Goal: Information Seeking & Learning: Learn about a topic

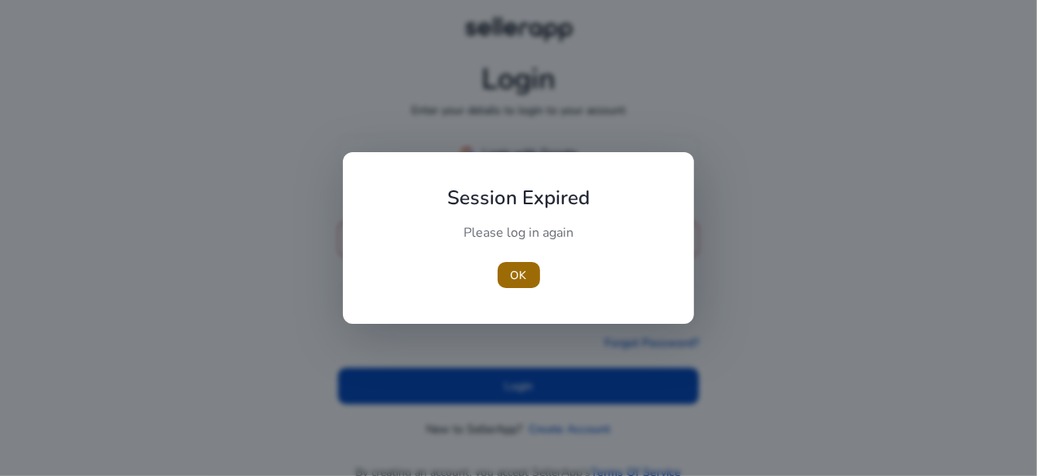
click at [520, 270] on span "OK" at bounding box center [519, 275] width 16 height 17
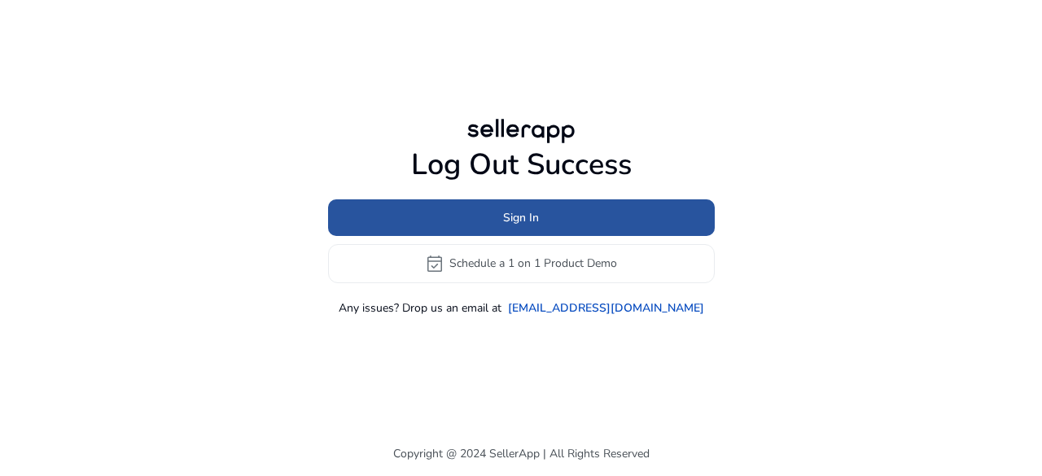
click at [529, 220] on span "Sign In" at bounding box center [521, 217] width 36 height 17
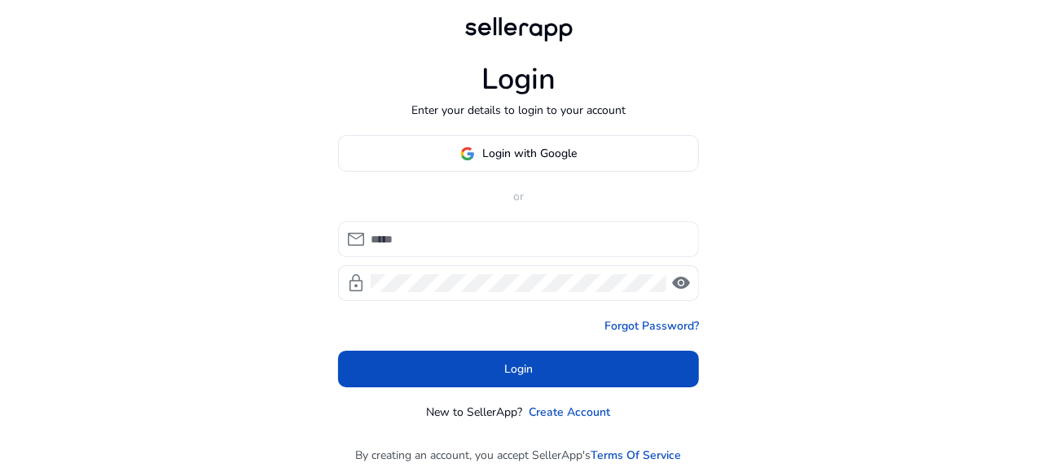
click at [458, 234] on input at bounding box center [528, 239] width 315 height 18
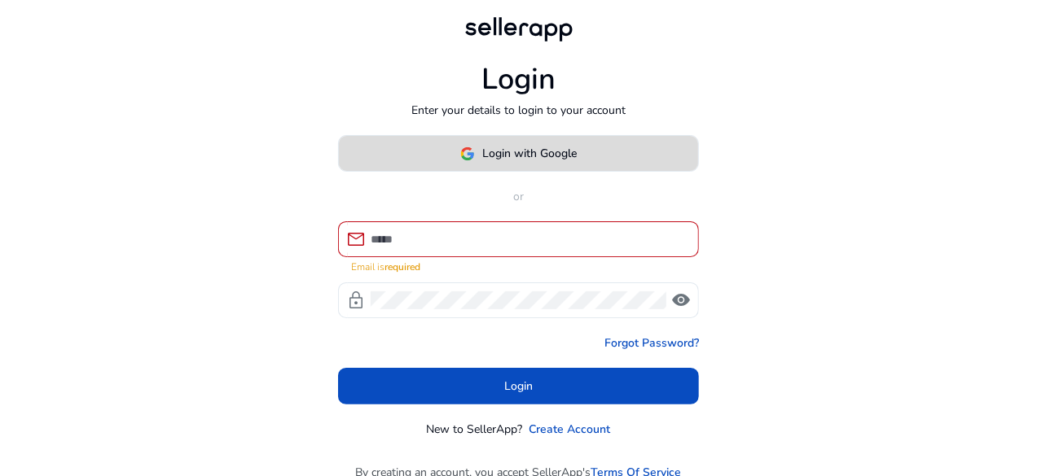
click at [565, 140] on span at bounding box center [518, 153] width 359 height 39
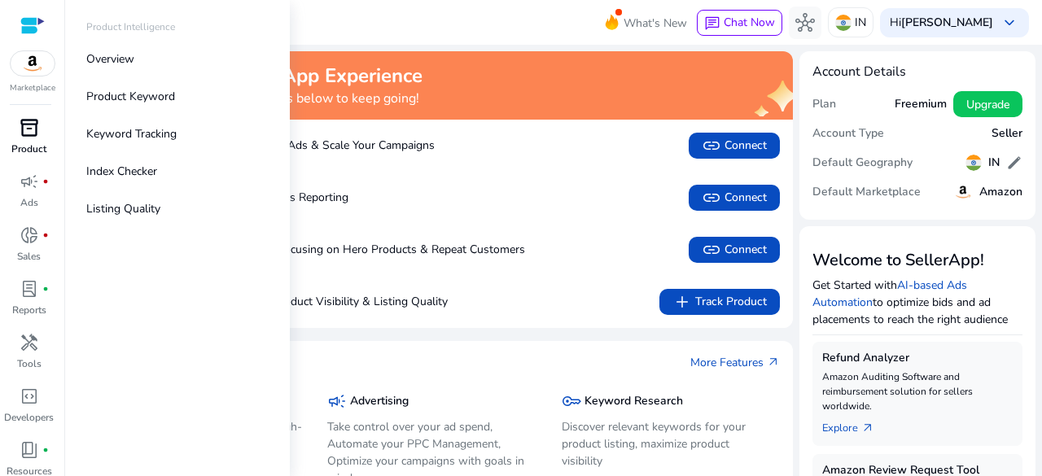
click at [28, 133] on span "inventory_2" at bounding box center [30, 128] width 20 height 20
click at [37, 343] on span "handyman" at bounding box center [30, 343] width 20 height 20
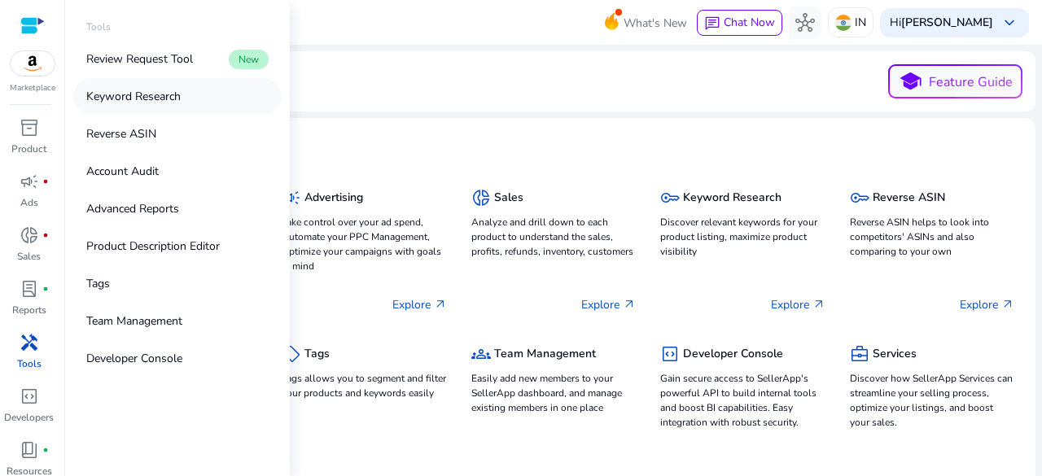
click at [162, 111] on link "Keyword Research" at bounding box center [177, 96] width 208 height 37
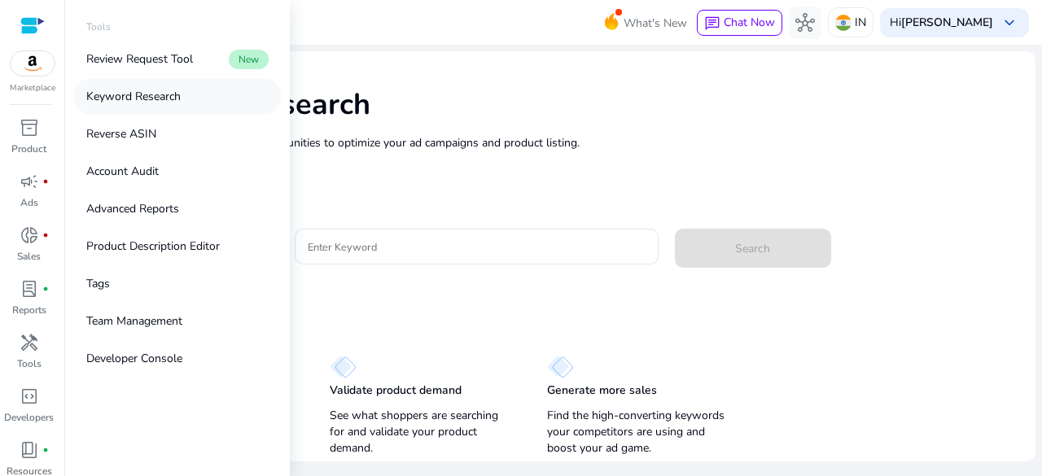
click at [164, 101] on p "Keyword Research" at bounding box center [133, 96] width 94 height 17
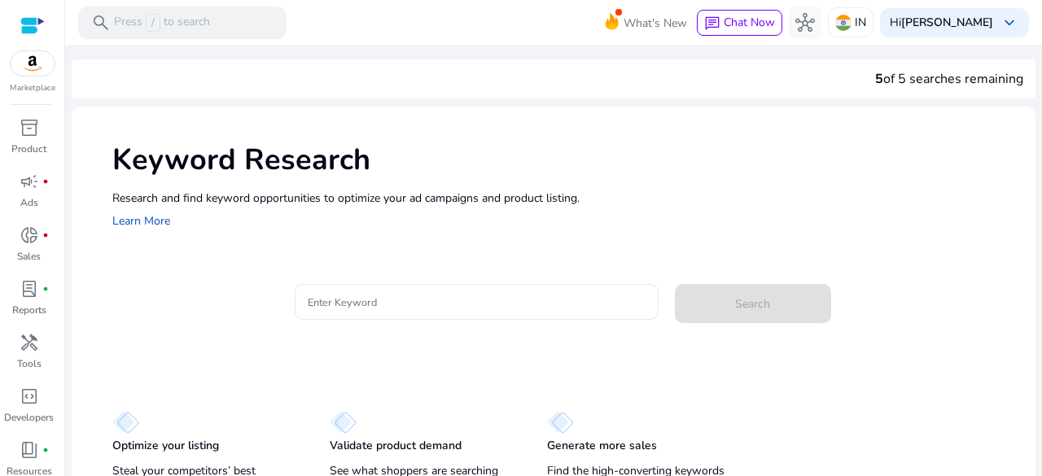
click at [365, 300] on input "Enter Keyword" at bounding box center [477, 302] width 338 height 18
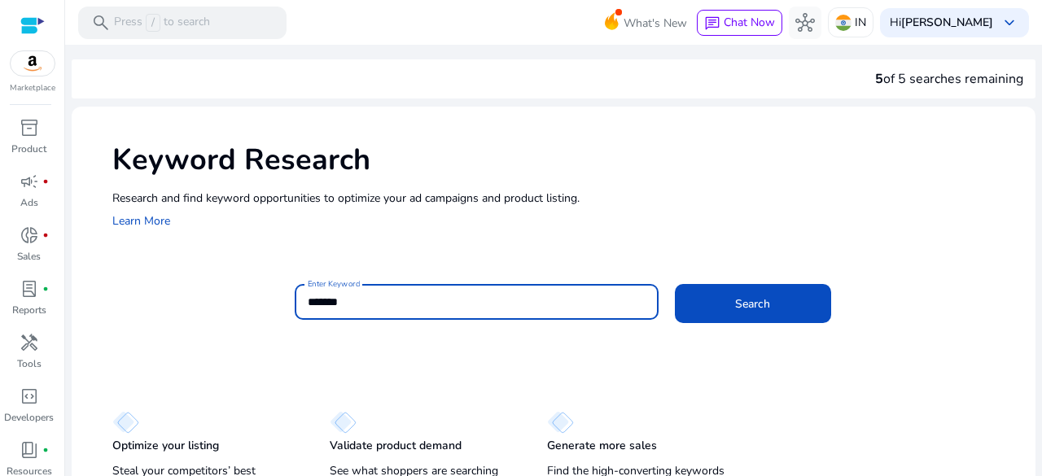
type input "*******"
click at [675, 284] on button "Search" at bounding box center [753, 303] width 156 height 39
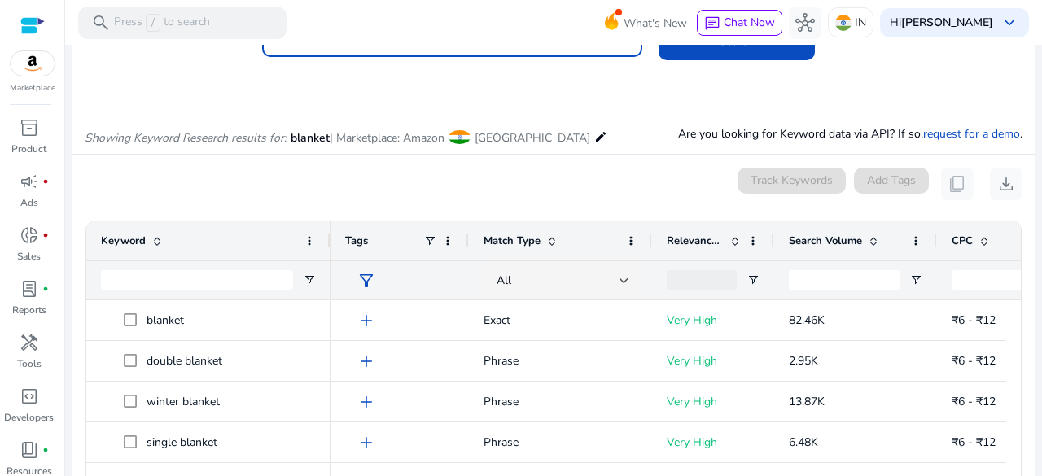
scroll to position [194, 0]
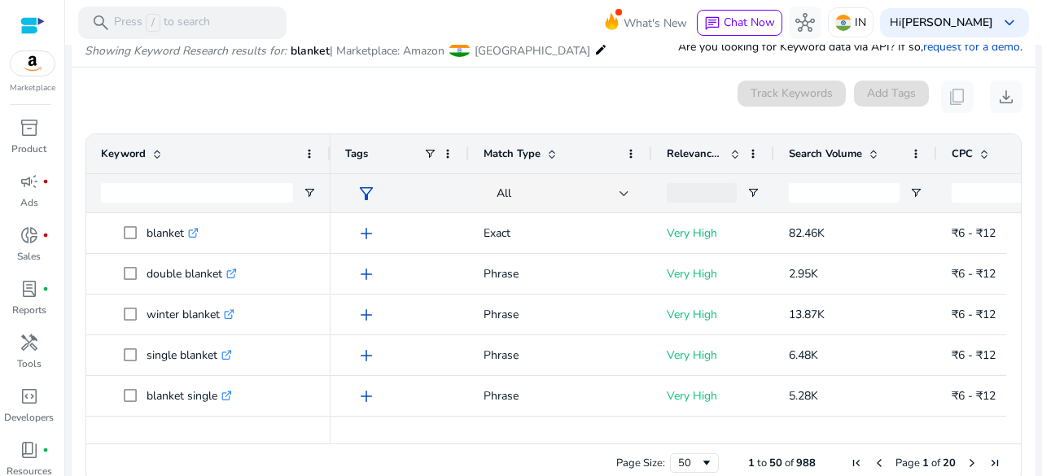
click at [855, 143] on div "Search Volume" at bounding box center [847, 153] width 116 height 31
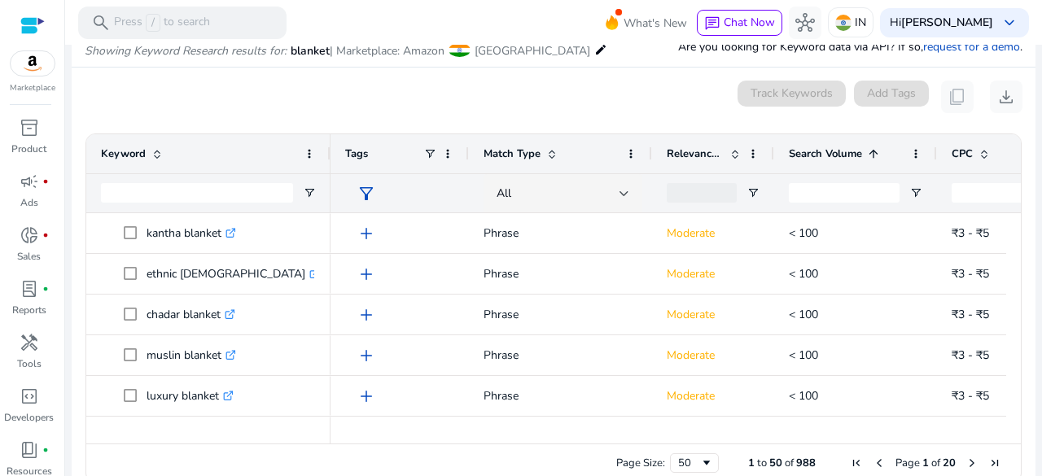
click at [857, 147] on span "Search Volume" at bounding box center [825, 154] width 73 height 15
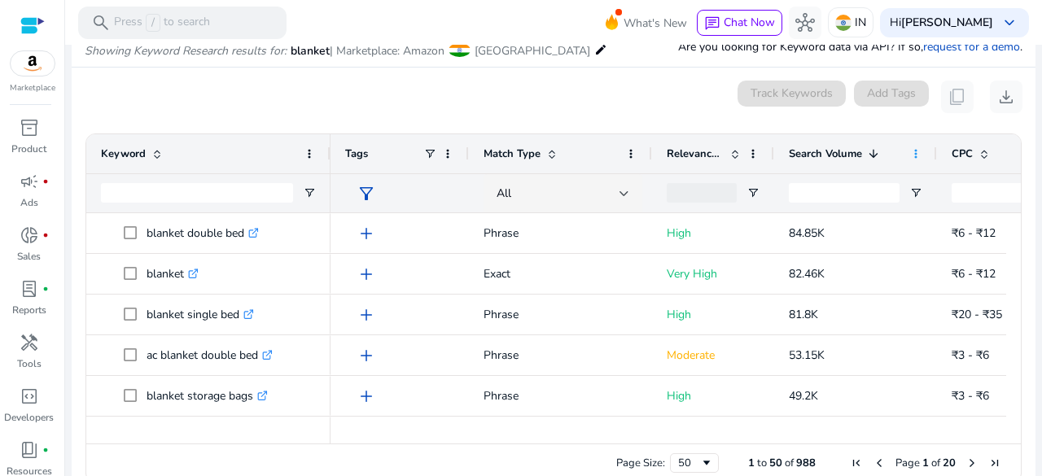
click at [915, 148] on span at bounding box center [916, 153] width 13 height 13
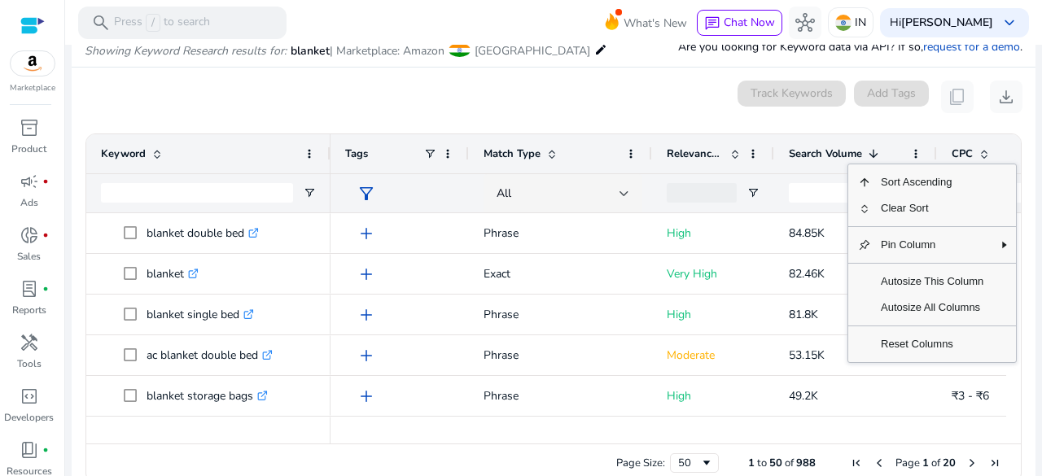
click at [748, 97] on div "Track Keywords" at bounding box center [792, 97] width 108 height 33
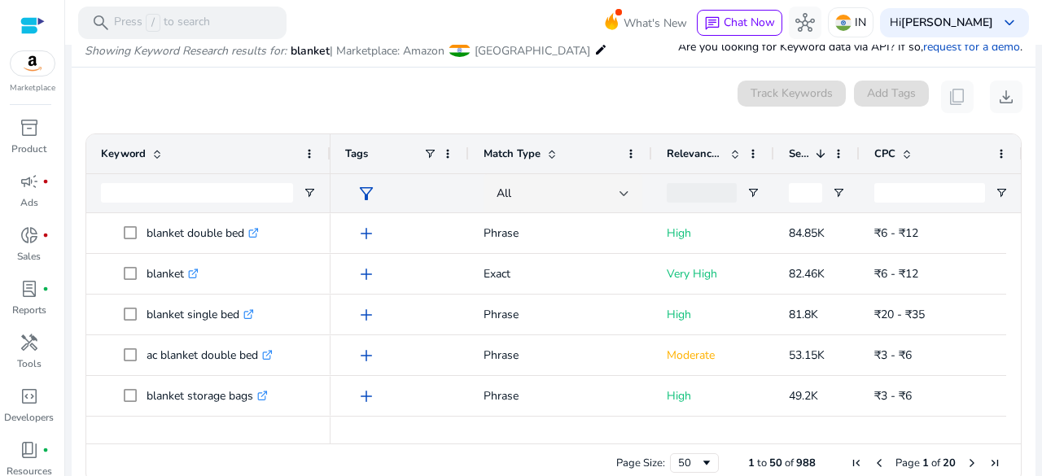
drag, startPoint x: 934, startPoint y: 156, endPoint x: 857, endPoint y: 169, distance: 78.5
click at [857, 169] on div at bounding box center [859, 153] width 7 height 39
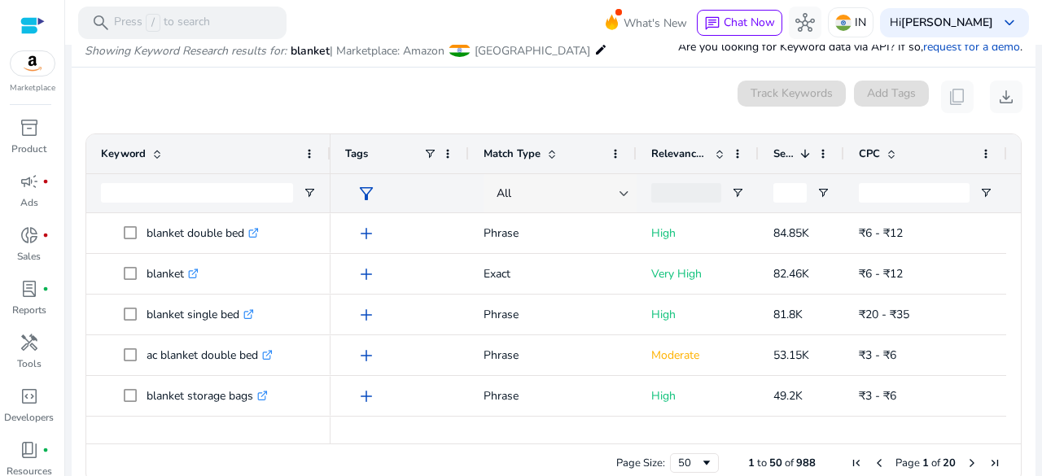
drag, startPoint x: 650, startPoint y: 150, endPoint x: 517, endPoint y: 177, distance: 135.4
click at [515, 178] on div "Tags Match Type Relevance Score Search Volume" at bounding box center [839, 173] width 1017 height 78
drag, startPoint x: 635, startPoint y: 156, endPoint x: 527, endPoint y: 172, distance: 109.5
click at [527, 172] on div "Tags Match Type Relevance Score Search Volume" at bounding box center [839, 173] width 1017 height 78
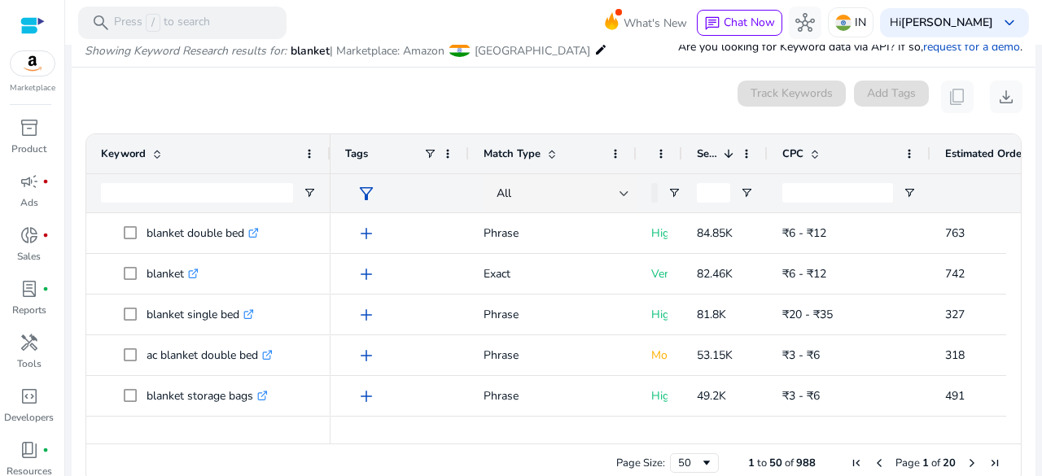
drag, startPoint x: 757, startPoint y: 151, endPoint x: 681, endPoint y: 178, distance: 81.1
click at [681, 178] on div "Tags Match Type Relevance Score Search Volume" at bounding box center [801, 173] width 941 height 78
click at [908, 151] on span at bounding box center [909, 153] width 13 height 13
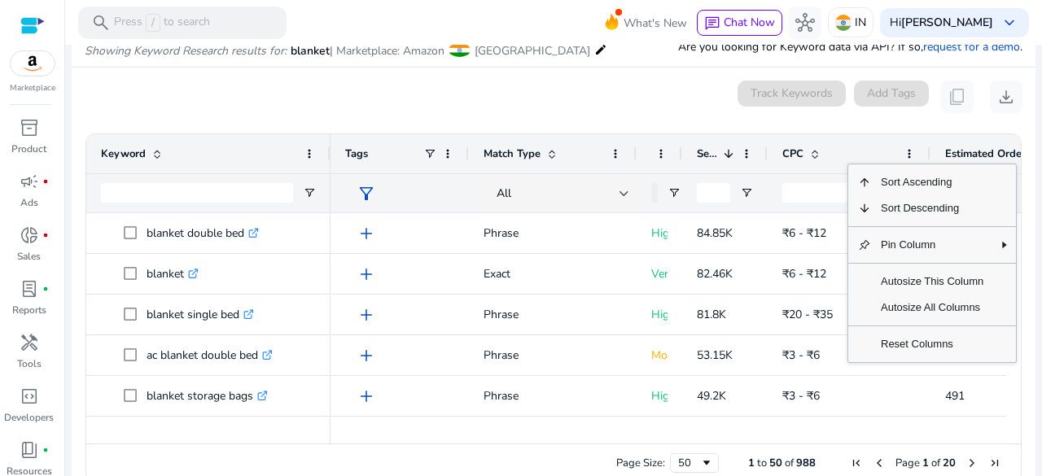
click at [760, 108] on div "Track Keywords" at bounding box center [792, 97] width 108 height 33
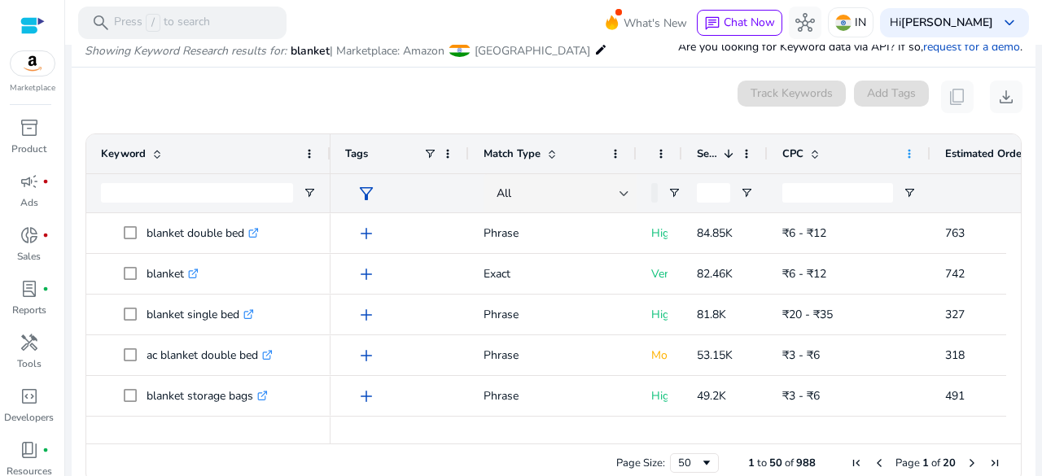
click at [904, 153] on span at bounding box center [909, 153] width 13 height 13
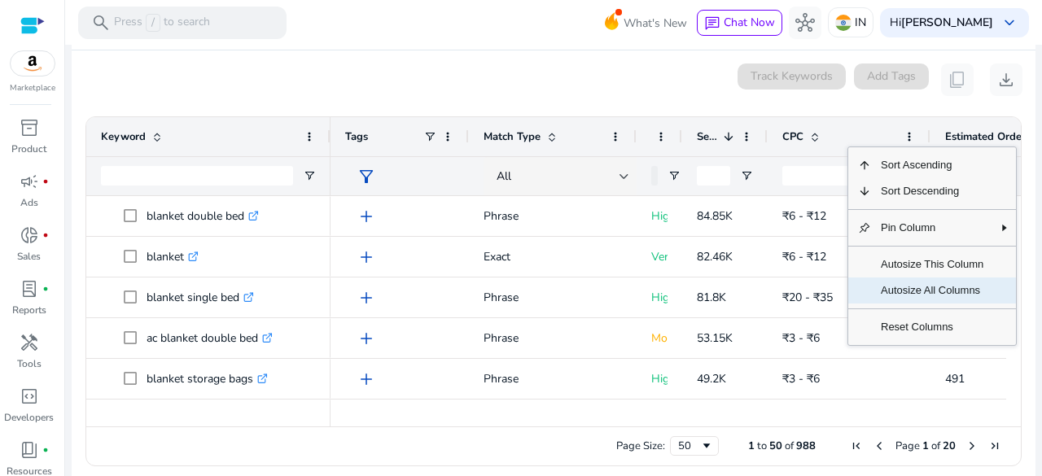
scroll to position [222, 0]
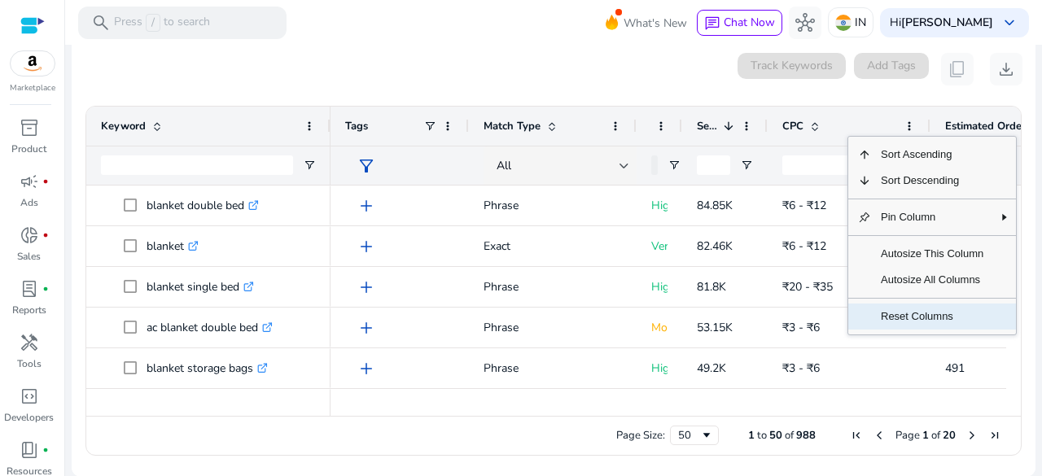
click at [903, 307] on span "Reset Columns" at bounding box center [932, 317] width 122 height 26
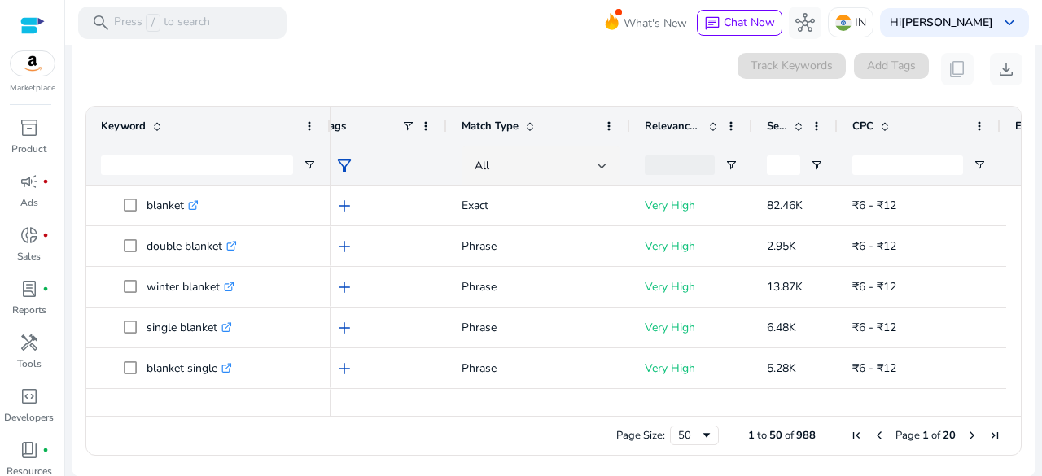
scroll to position [0, 22]
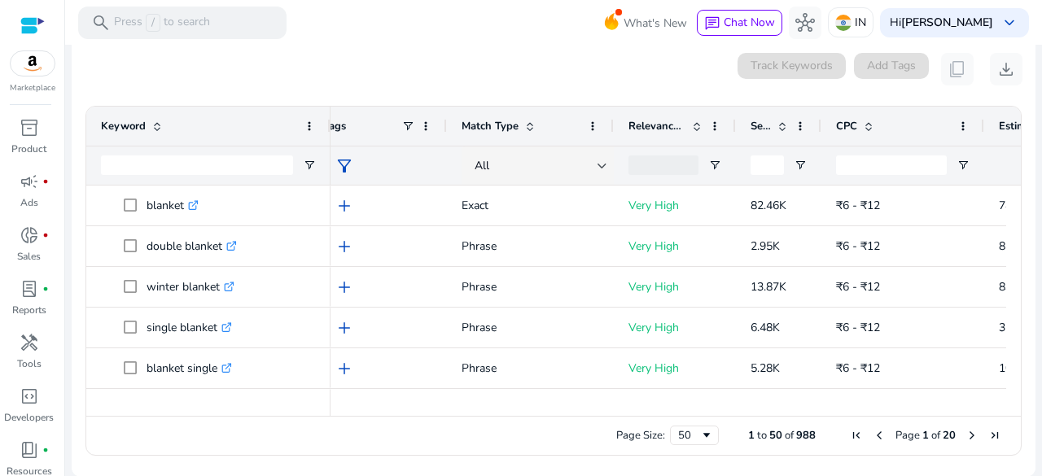
drag, startPoint x: 626, startPoint y: 126, endPoint x: 477, endPoint y: 143, distance: 149.9
click at [477, 143] on div "Match Type" at bounding box center [530, 126] width 167 height 39
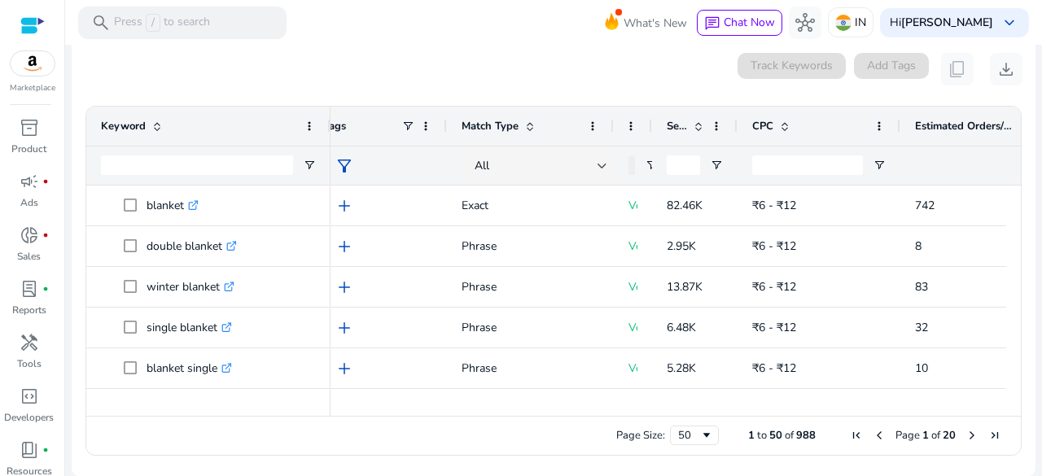
drag, startPoint x: 734, startPoint y: 126, endPoint x: 650, endPoint y: 135, distance: 84.4
click at [650, 135] on div at bounding box center [651, 126] width 7 height 39
click at [731, 129] on div at bounding box center [732, 126] width 7 height 39
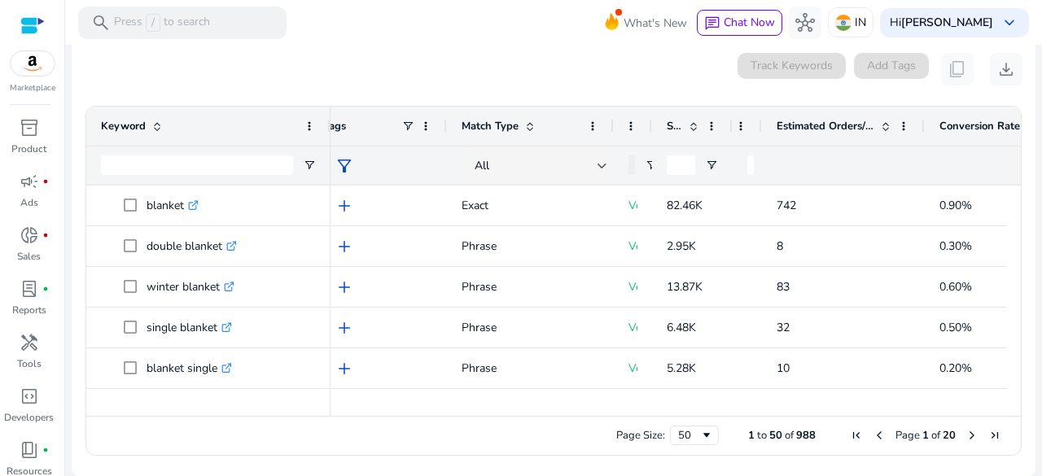
drag, startPoint x: 891, startPoint y: 125, endPoint x: 748, endPoint y: 141, distance: 143.4
click at [748, 141] on div "CPC" at bounding box center [747, 126] width 29 height 39
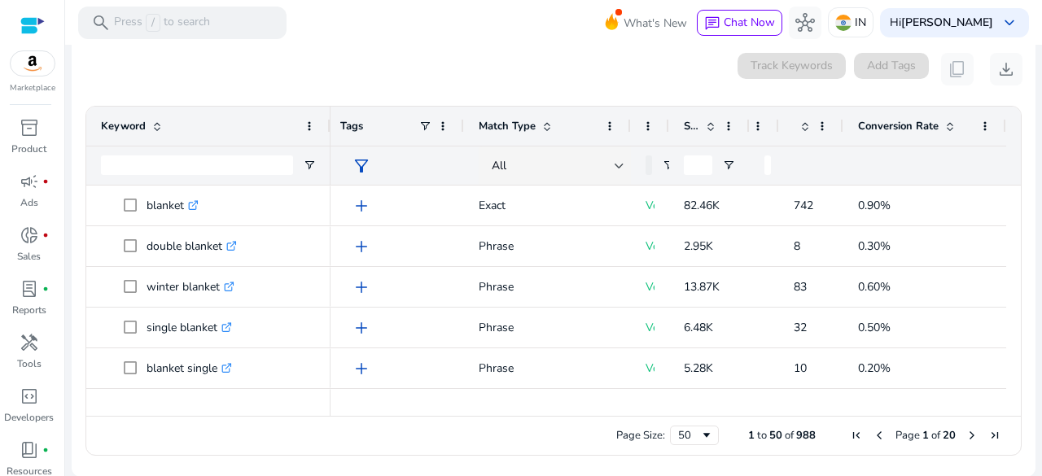
scroll to position [0, 0]
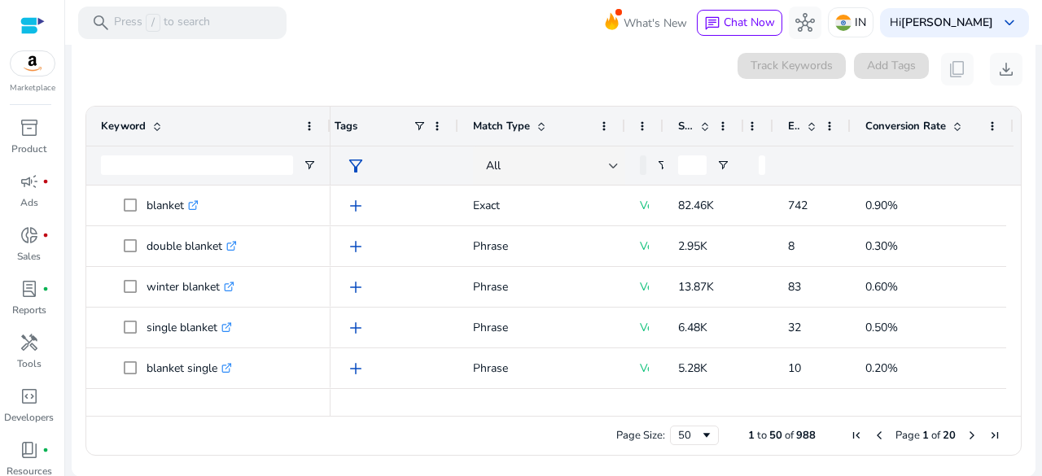
drag, startPoint x: 923, startPoint y: 125, endPoint x: 837, endPoint y: 150, distance: 89.2
click at [837, 150] on div "Tags Match Type Relevance Score Search Volume" at bounding box center [674, 146] width 708 height 78
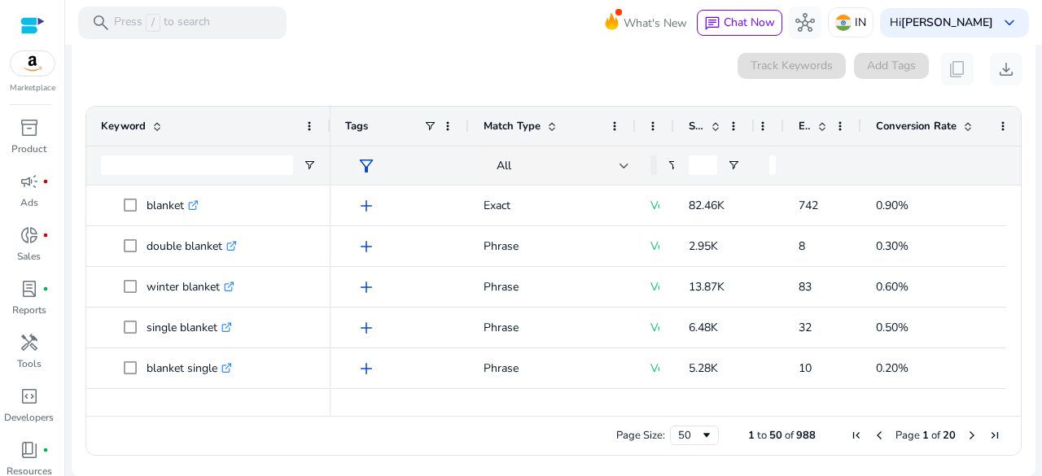
click at [704, 127] on span at bounding box center [713, 126] width 18 height 13
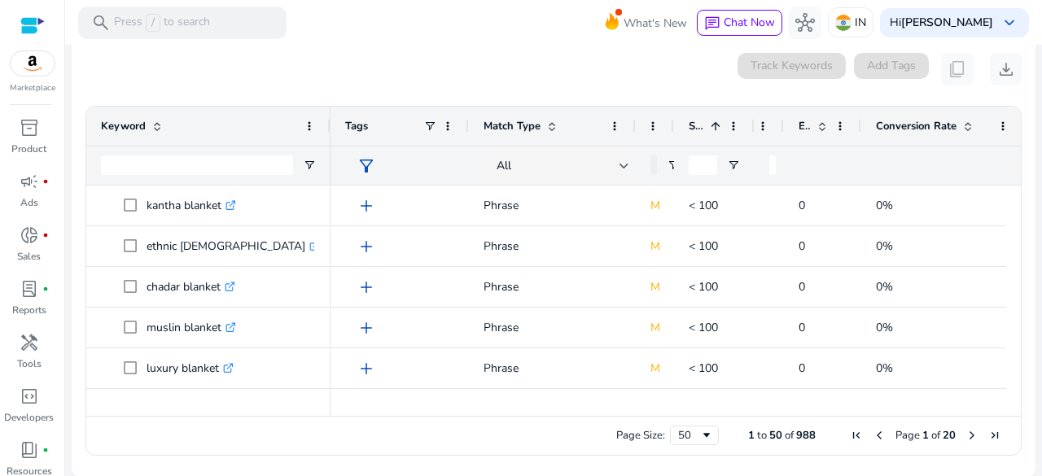
click at [704, 127] on span at bounding box center [713, 126] width 18 height 13
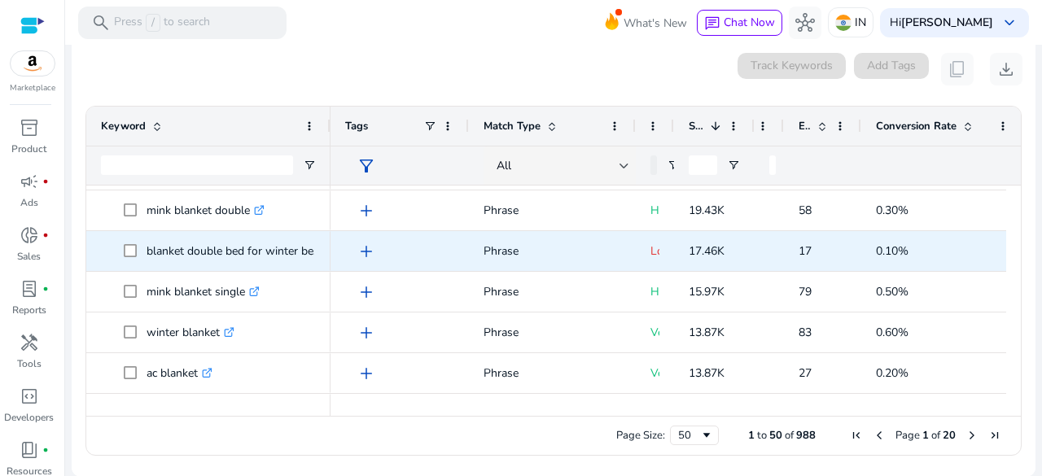
scroll to position [349, 0]
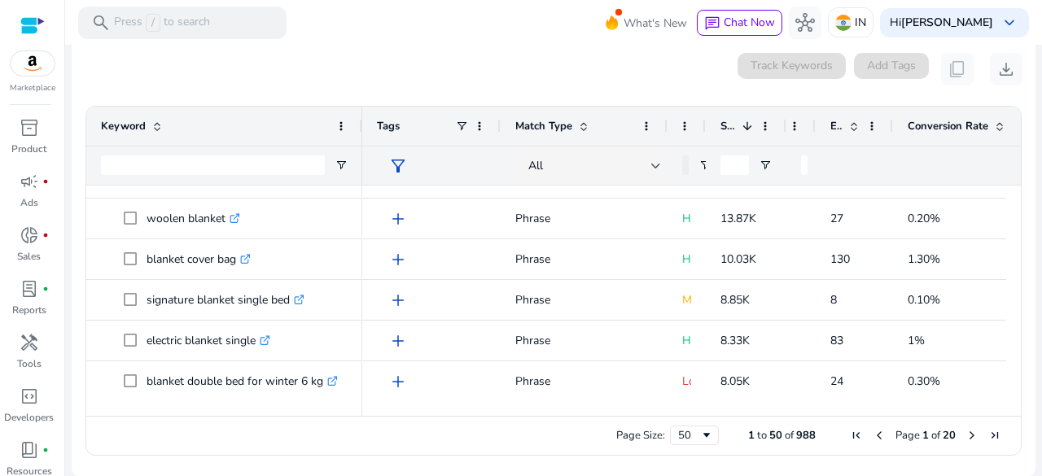
drag, startPoint x: 329, startPoint y: 118, endPoint x: 361, endPoint y: 121, distance: 31.9
click at [361, 121] on div at bounding box center [361, 126] width 7 height 39
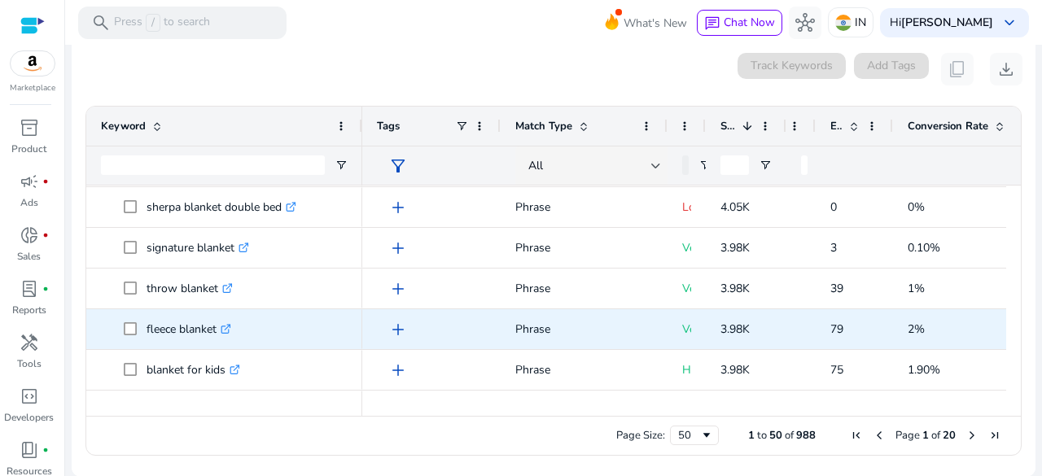
scroll to position [1819, 0]
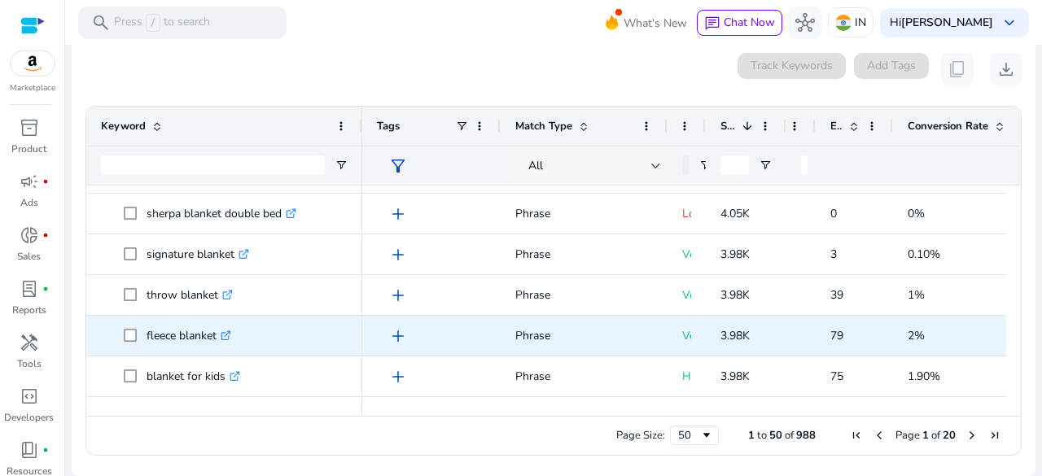
scroll to position [1819, 0]
